Goal: Task Accomplishment & Management: Manage account settings

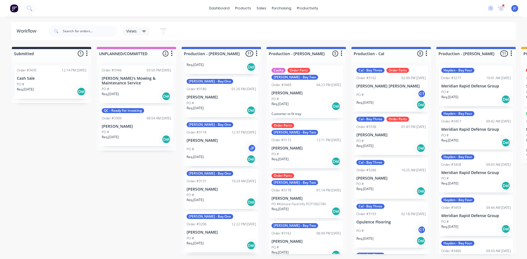
scroll to position [313, 0]
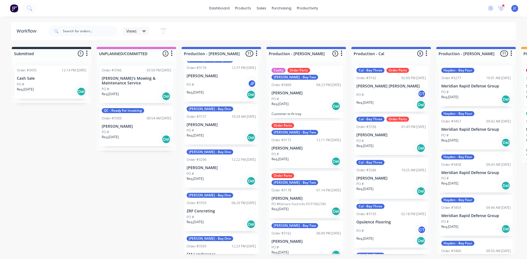
click at [222, 258] on div "PO #" at bounding box center [221, 260] width 69 height 5
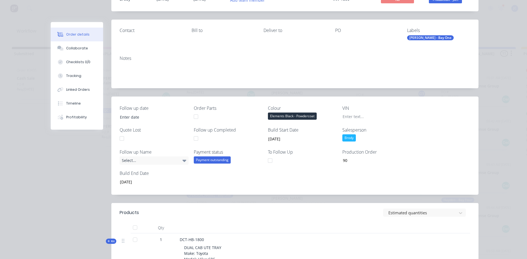
scroll to position [0, 0]
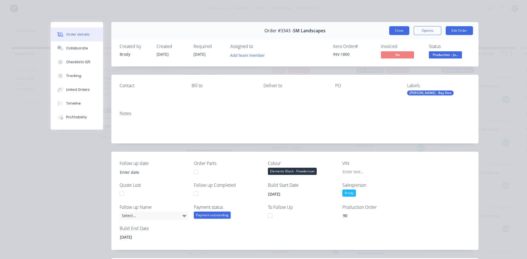
click at [397, 29] on button "Close" at bounding box center [399, 30] width 20 height 9
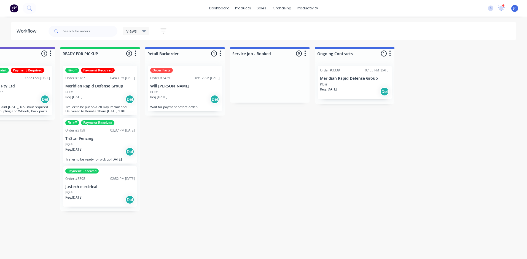
scroll to position [0, 632]
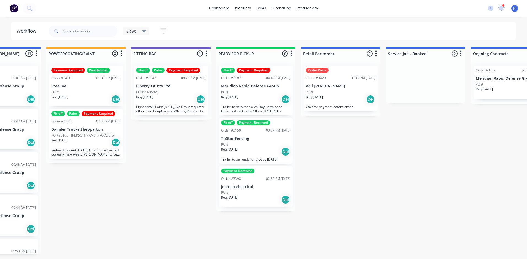
scroll to position [0, 469]
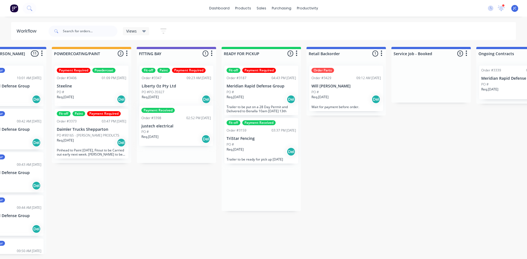
drag, startPoint x: 269, startPoint y: 197, endPoint x: 182, endPoint y: 133, distance: 107.9
click at [182, 133] on div "Submitted 1 Summaries Total order value Invoiced to date To be invoiced Order #…" at bounding box center [105, 150] width 1159 height 207
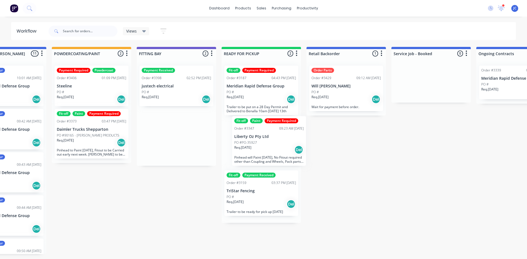
drag, startPoint x: 172, startPoint y: 89, endPoint x: 263, endPoint y: 140, distance: 103.8
click at [263, 140] on div "Submitted 1 Summaries Total order value Invoiced to date To be invoiced Order #…" at bounding box center [105, 150] width 1159 height 207
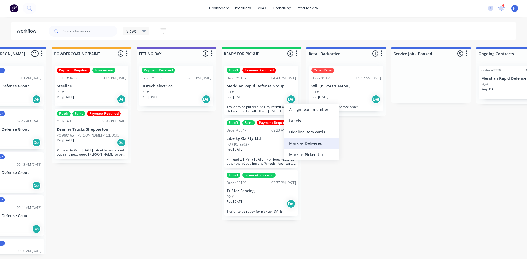
click at [310, 143] on div "Mark as Delivered" at bounding box center [311, 143] width 55 height 11
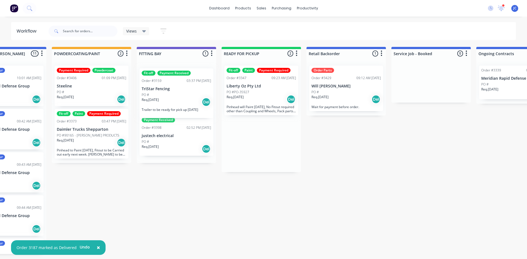
drag, startPoint x: 263, startPoint y: 156, endPoint x: 175, endPoint y: 105, distance: 101.4
click at [175, 105] on div "Submitted 1 Summaries Total order value Invoiced to date To be invoiced Order #…" at bounding box center [105, 150] width 1159 height 207
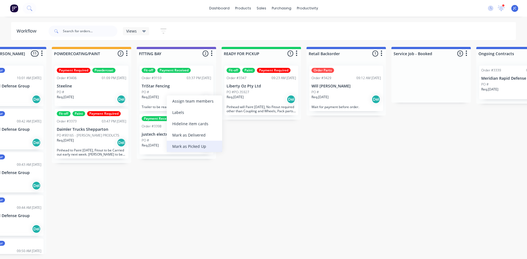
click at [190, 145] on div "Mark as Picked Up" at bounding box center [194, 146] width 55 height 11
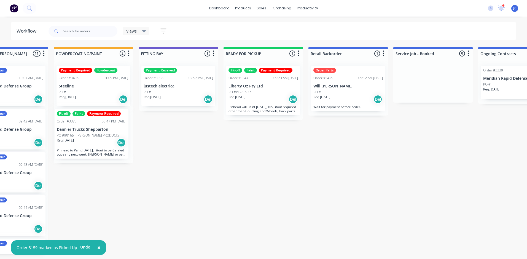
scroll to position [0, 467]
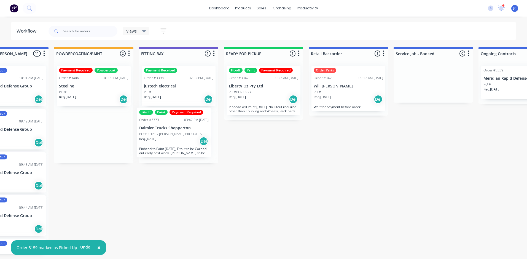
drag, startPoint x: 85, startPoint y: 140, endPoint x: 170, endPoint y: 138, distance: 84.4
click at [170, 138] on div "Submitted 1 Summaries Total order value Invoiced to date To be invoiced Order #…" at bounding box center [108, 150] width 1159 height 207
click at [87, 94] on div "PO #" at bounding box center [93, 92] width 69 height 5
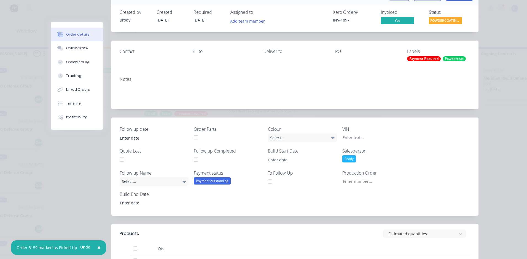
scroll to position [28, 0]
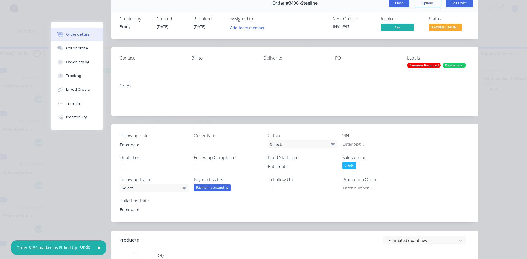
click at [396, 3] on button "Close" at bounding box center [399, 3] width 20 height 9
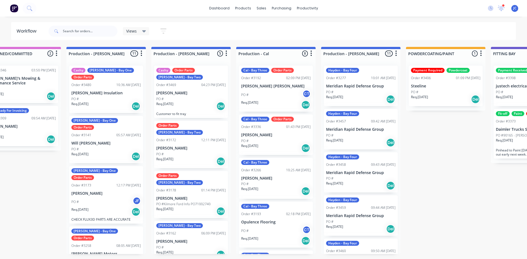
scroll to position [0, 135]
